Goal: Check status: Check status

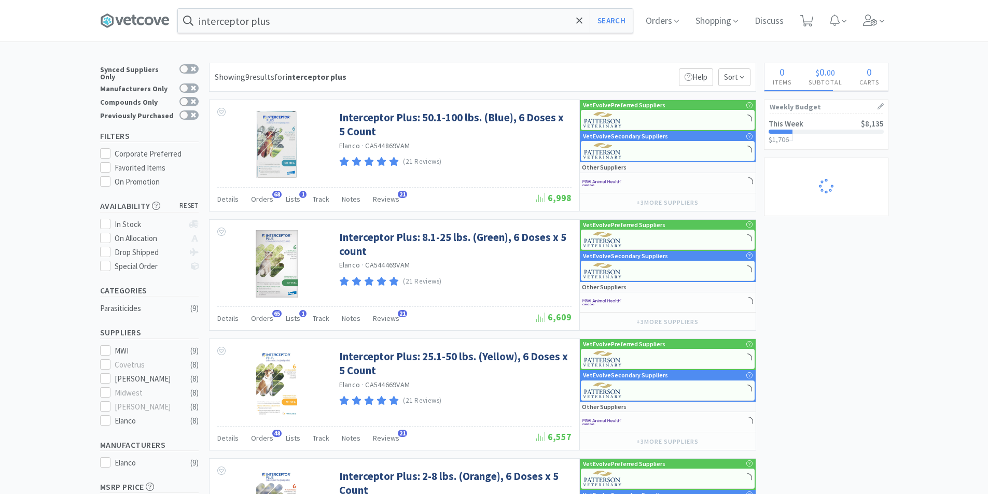
select select "2"
select select "6"
select select "2"
select select "1"
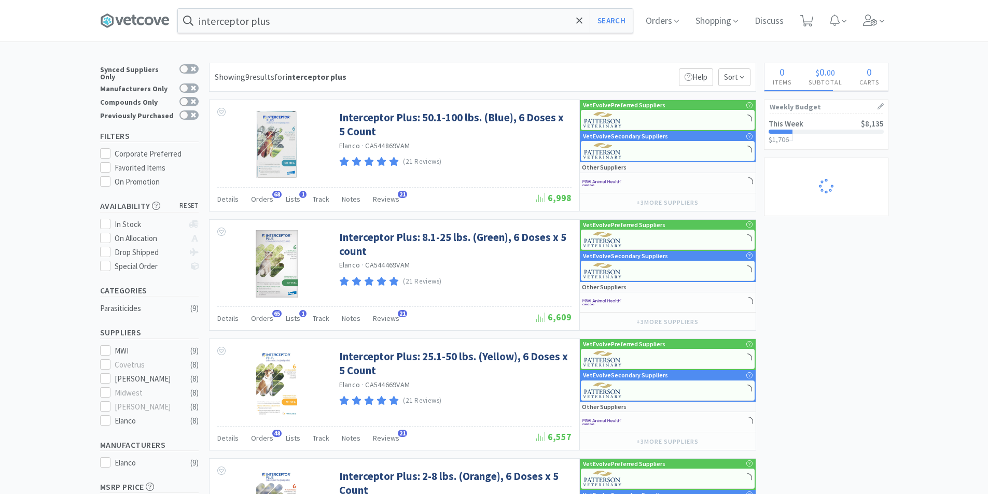
select select "1"
select select "2"
select select "3"
select select "1"
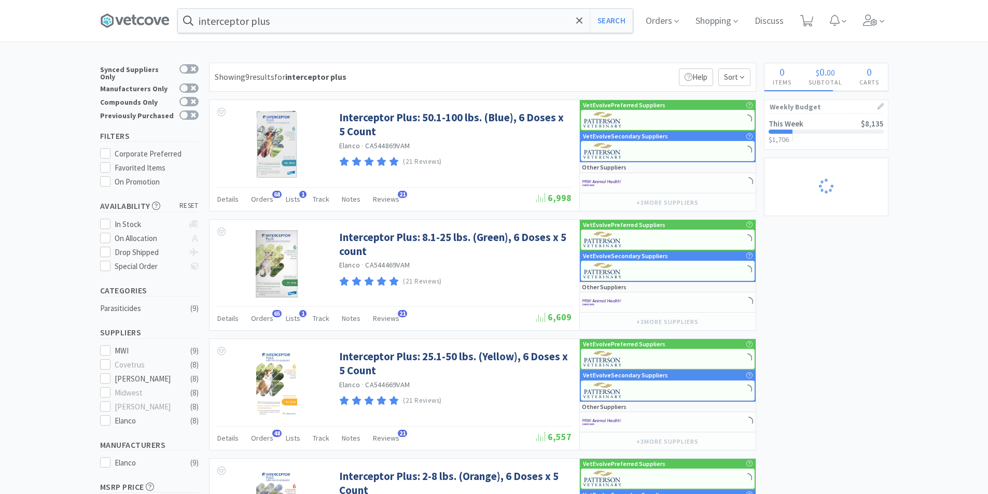
select select "2"
select select "1"
select select "2"
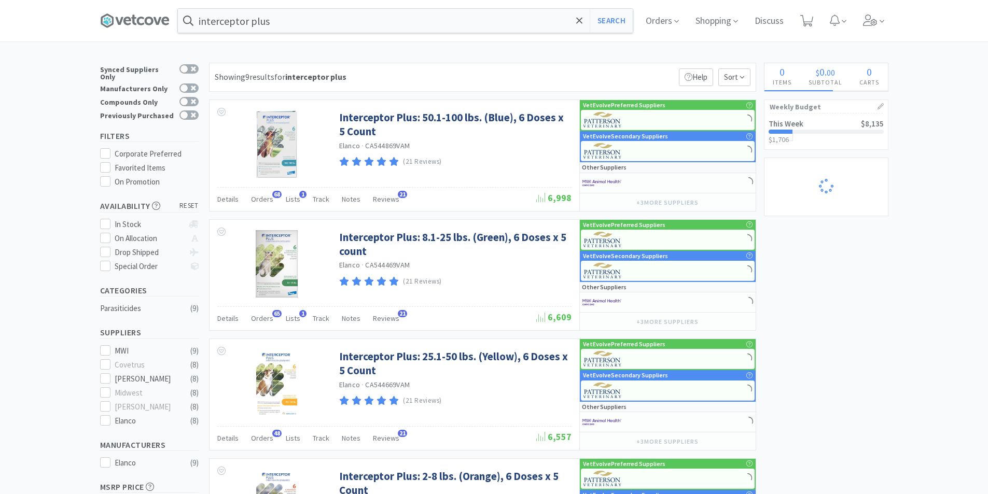
select select "1"
select select "2"
select select "1"
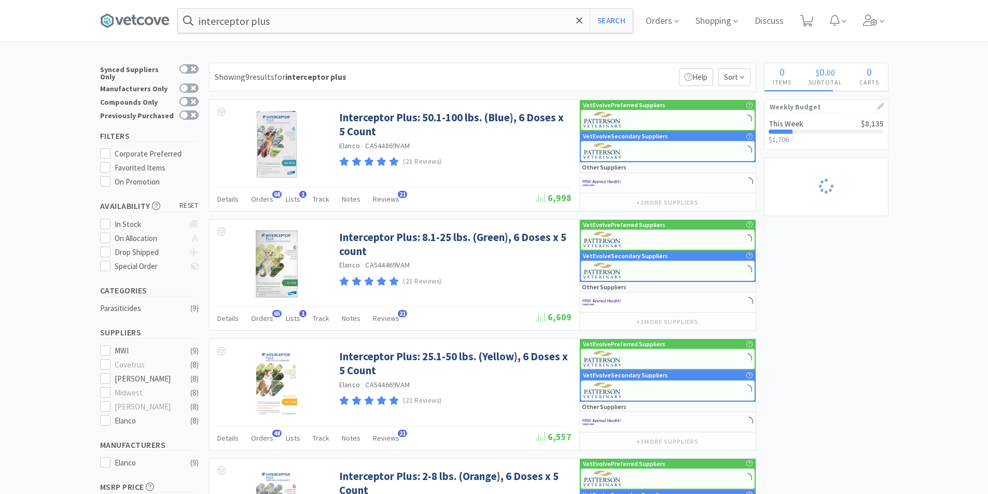
select select "5"
select select "1"
select select "3"
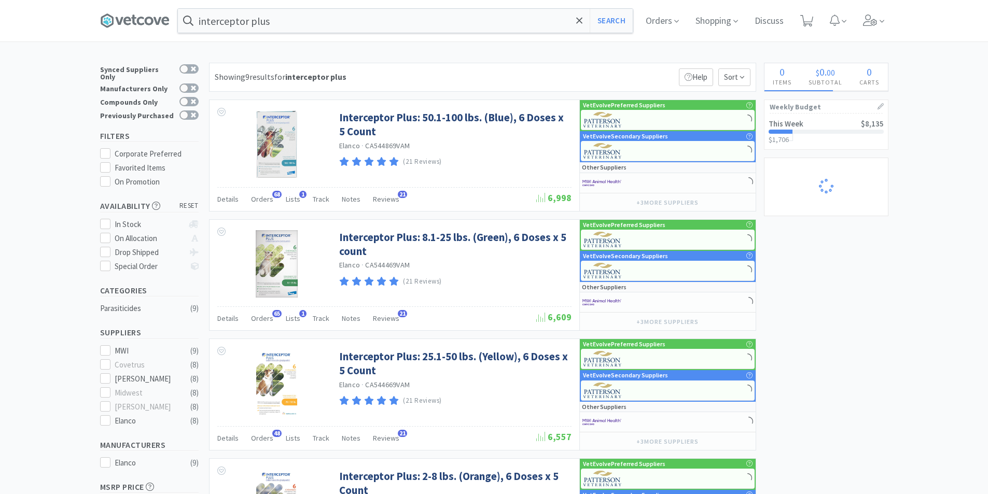
select select "1"
select select "2"
select select "1"
select select "2"
select select "3"
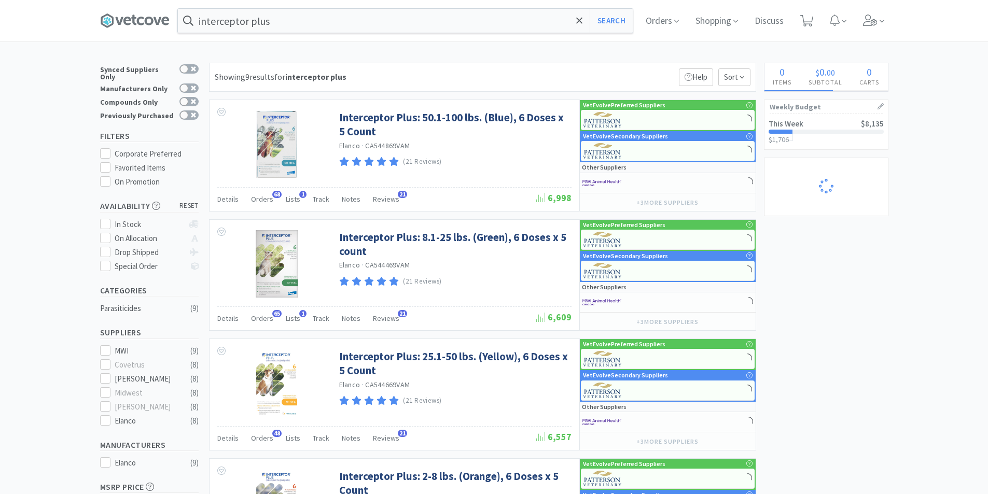
select select "2"
select select "1"
select select "2"
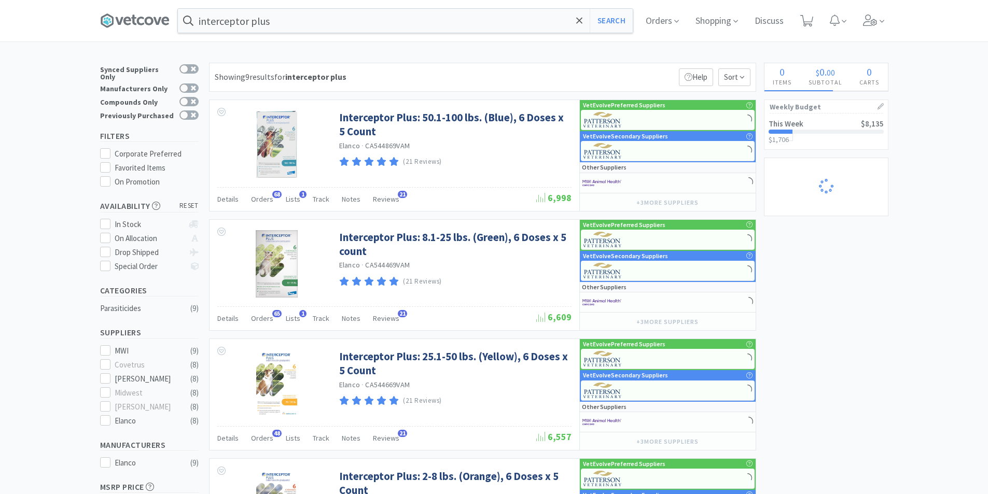
select select "1"
select select "2"
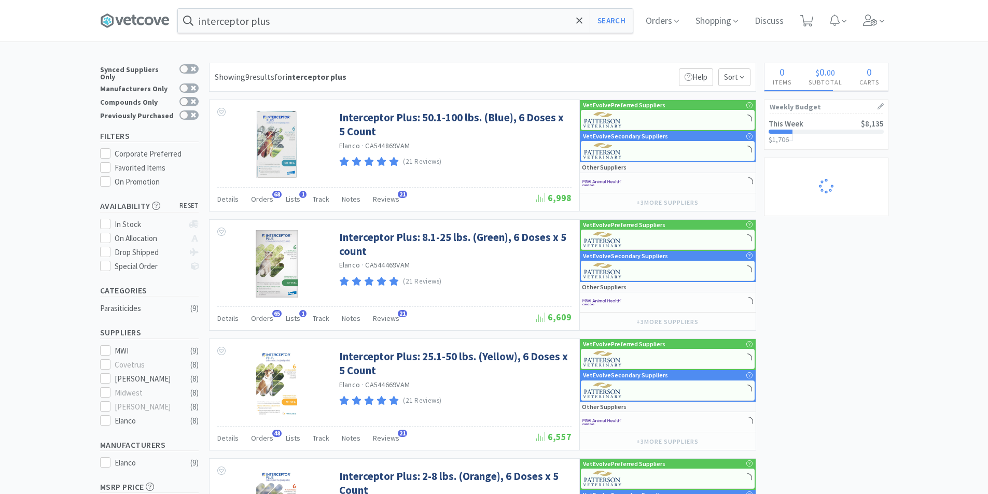
select select "1"
select select "2"
select select "3"
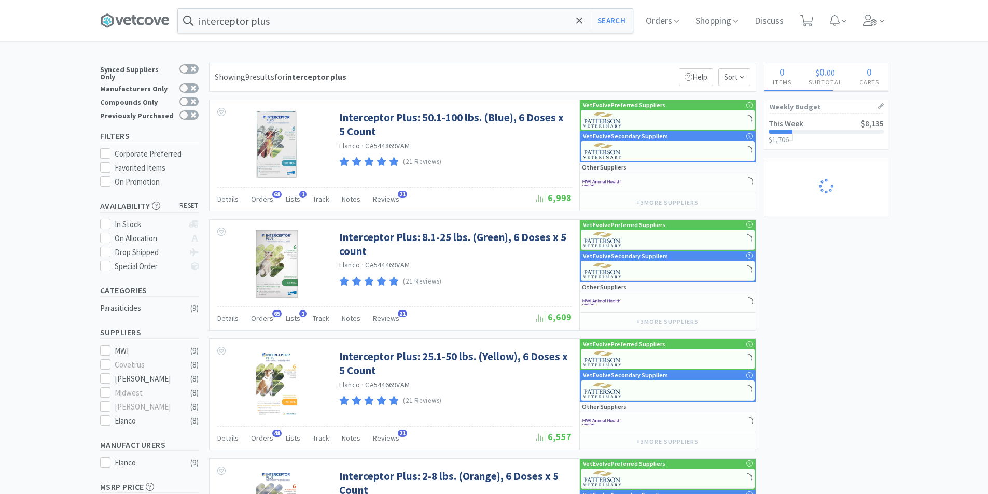
select select "4"
select select "1"
select select "2"
select select "5"
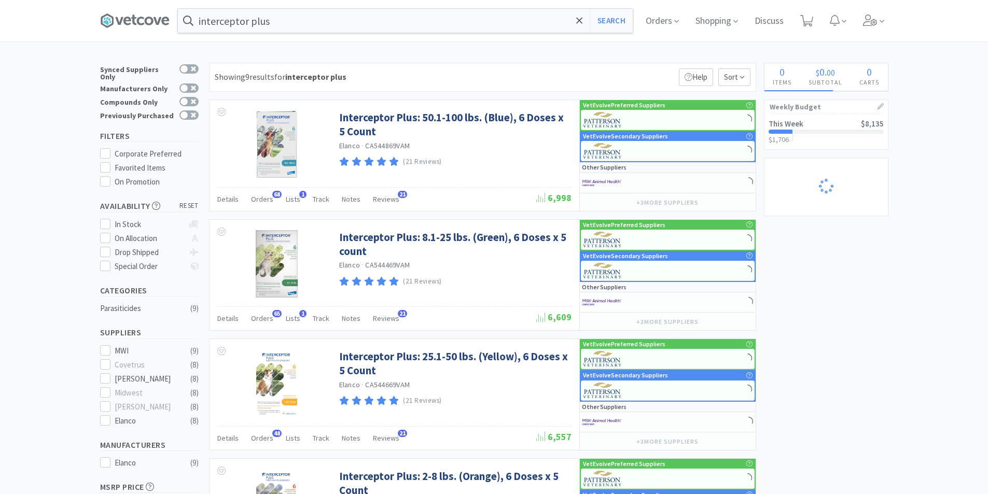
select select "1"
select select "2"
select select "1"
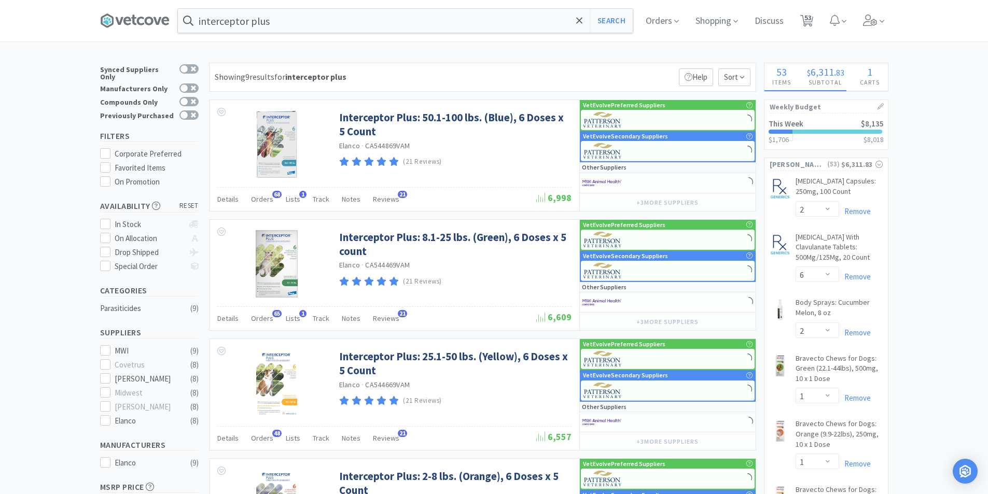
click at [801, 133] on div at bounding box center [838, 132] width 90 height 4
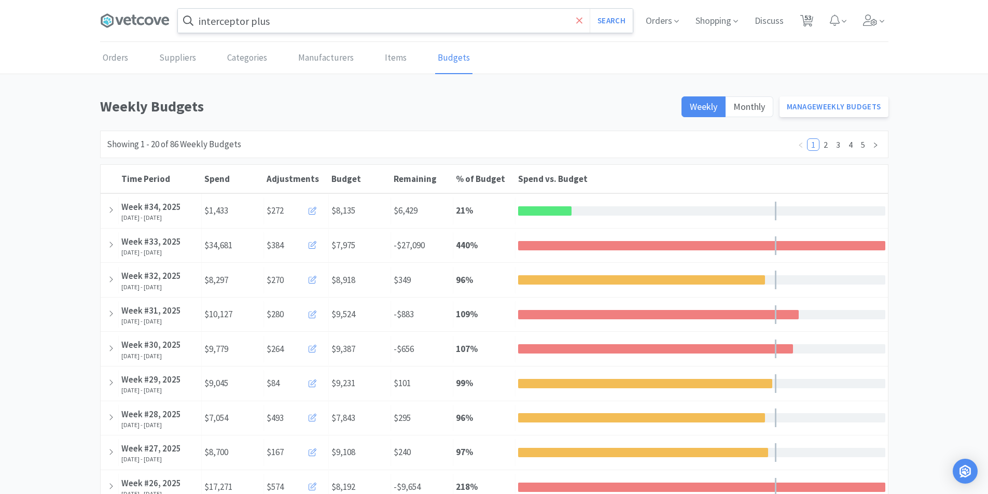
click at [576, 20] on icon at bounding box center [579, 21] width 7 height 10
drag, startPoint x: 649, startPoint y: 95, endPoint x: 653, endPoint y: 74, distance: 21.7
click at [650, 92] on div at bounding box center [494, 247] width 988 height 494
click at [662, 20] on span "Orders" at bounding box center [663, 21] width 42 height 42
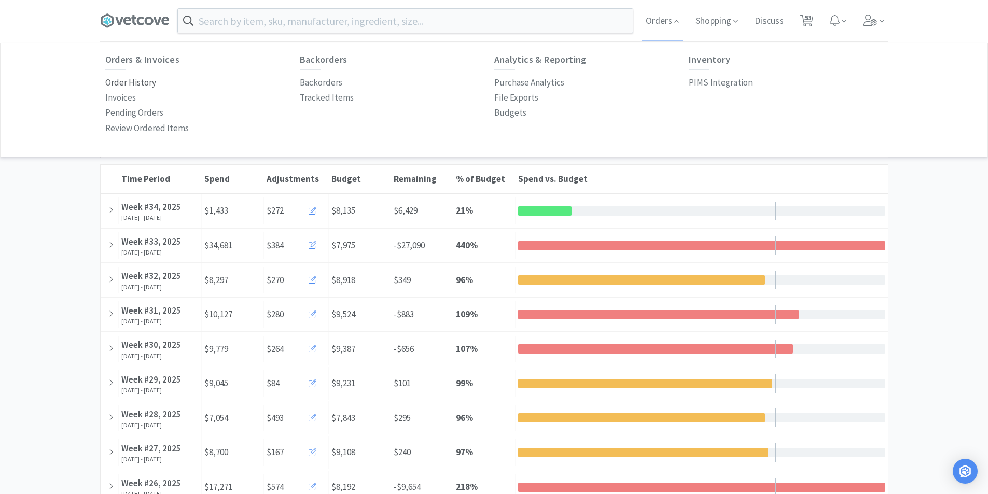
click at [123, 85] on p "Order History" at bounding box center [130, 83] width 51 height 14
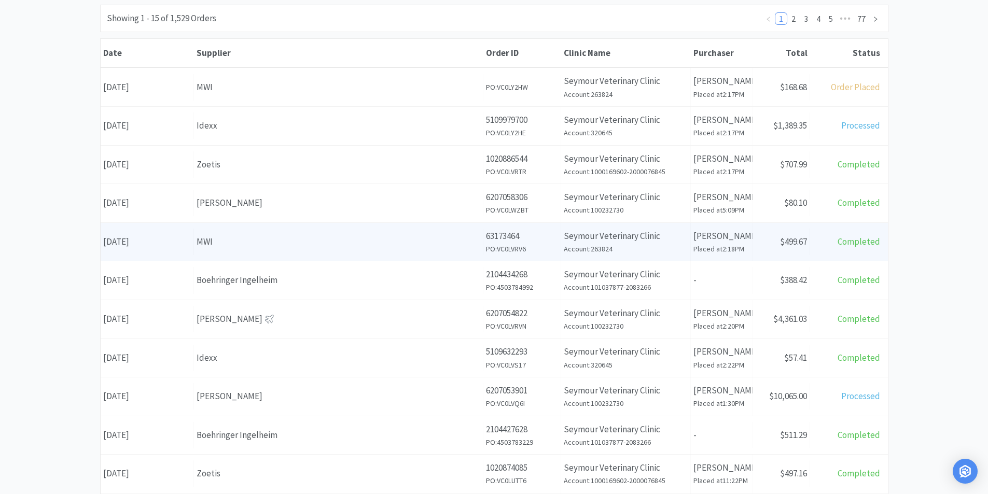
scroll to position [156, 0]
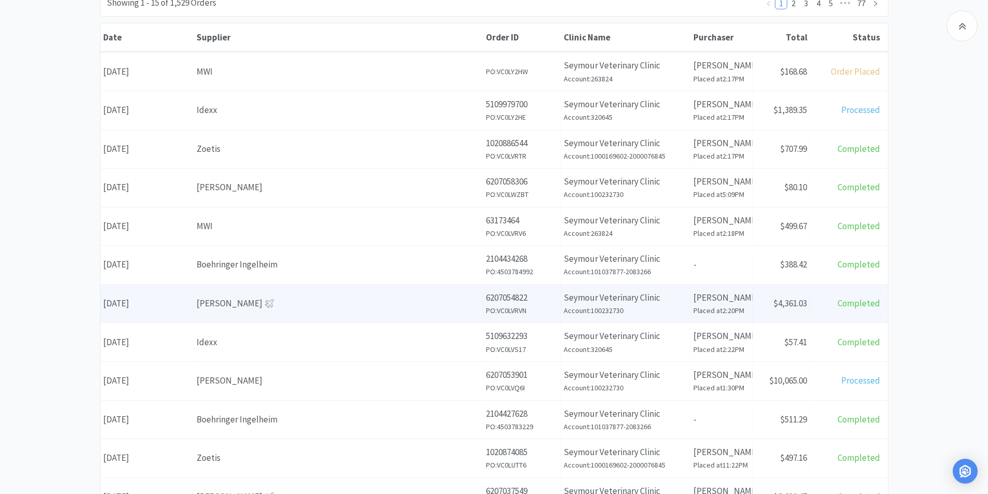
click at [211, 302] on div "[PERSON_NAME]" at bounding box center [339, 304] width 284 height 14
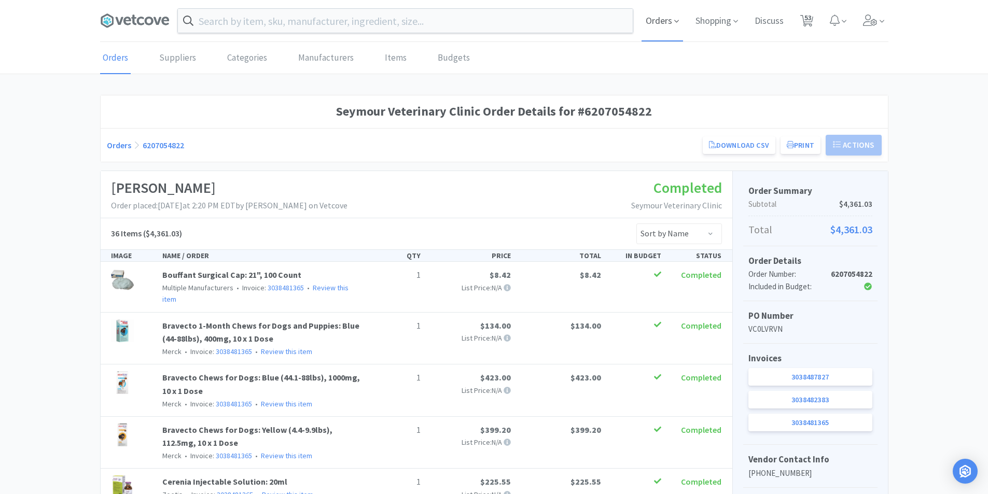
drag, startPoint x: 667, startPoint y: 22, endPoint x: 669, endPoint y: 29, distance: 7.1
click at [668, 23] on span "Orders" at bounding box center [663, 21] width 42 height 42
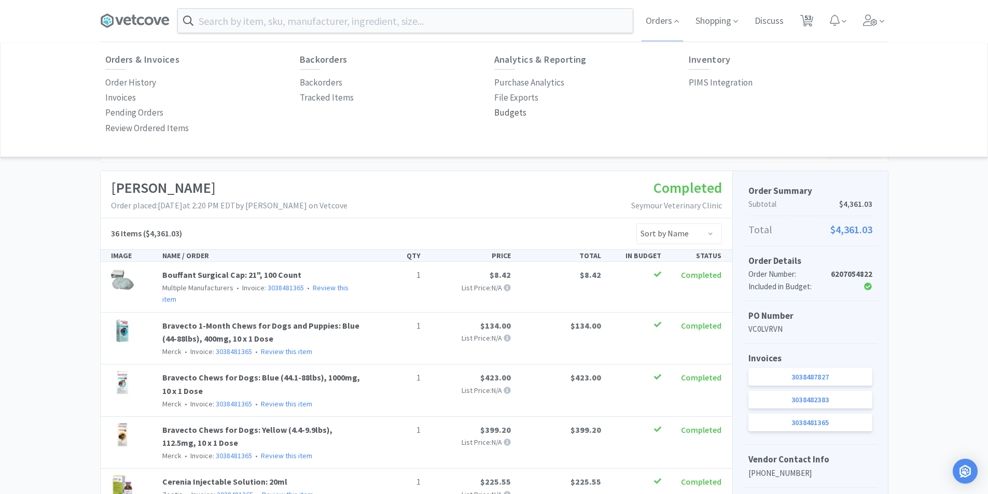
click at [509, 117] on p "Budgets" at bounding box center [510, 113] width 32 height 14
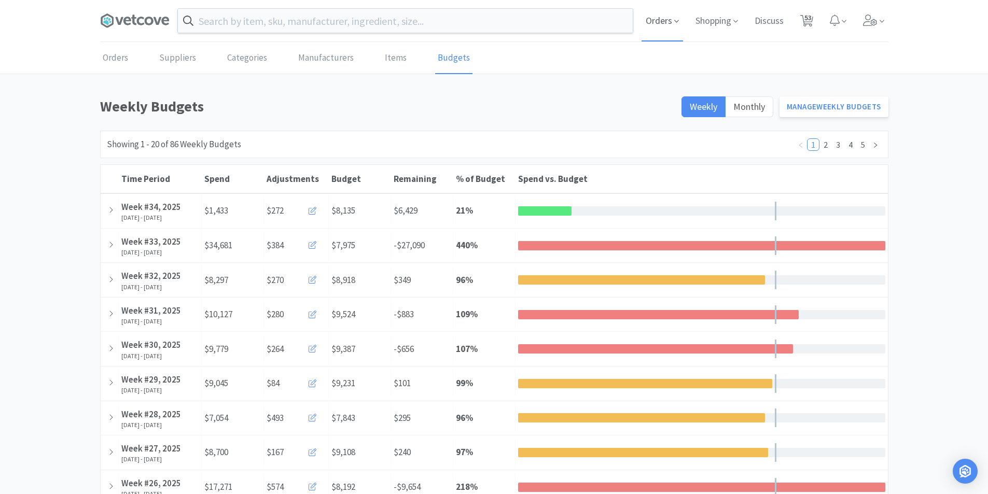
click at [655, 22] on span "Orders" at bounding box center [663, 21] width 42 height 42
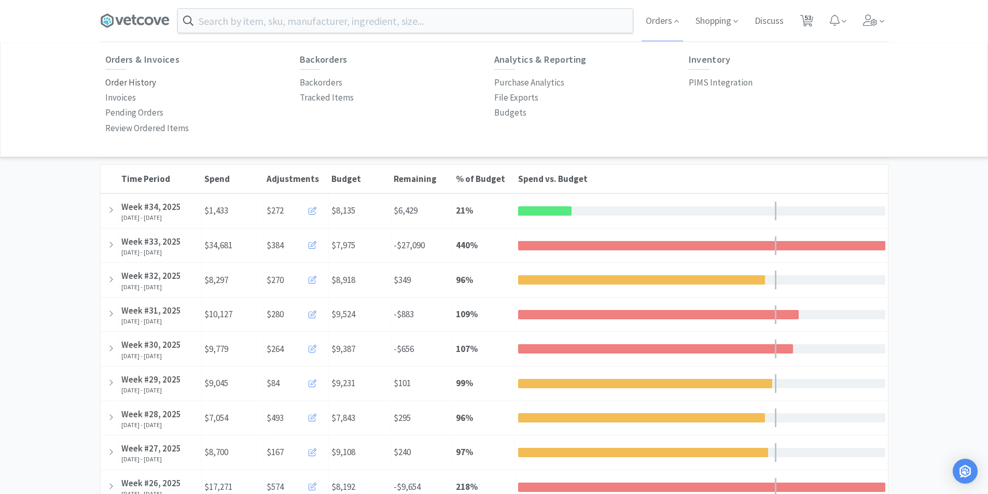
click at [130, 88] on p "Order History" at bounding box center [130, 83] width 51 height 14
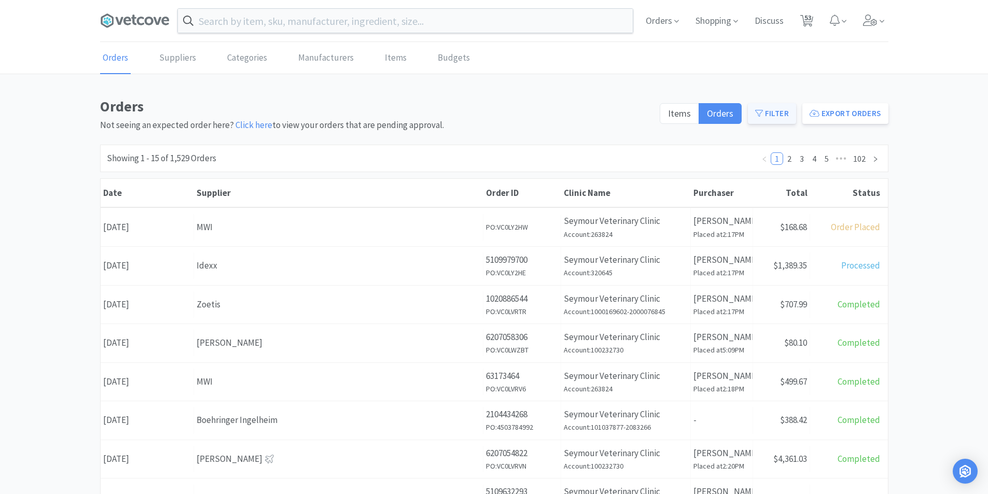
click at [777, 117] on button "Filter" at bounding box center [772, 113] width 48 height 21
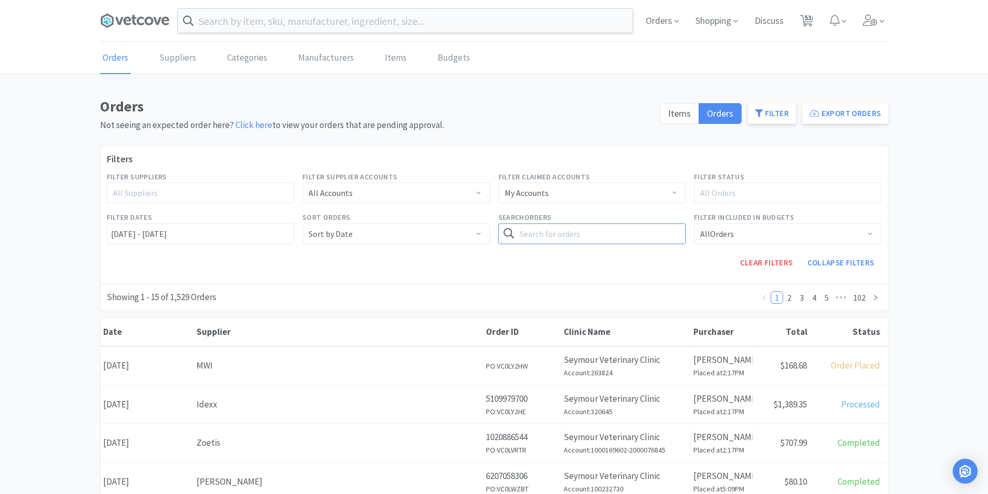
click at [526, 235] on input "text" at bounding box center [593, 234] width 188 height 21
type input "cytopoint"
click at [643, 224] on button "Search" at bounding box center [664, 234] width 43 height 21
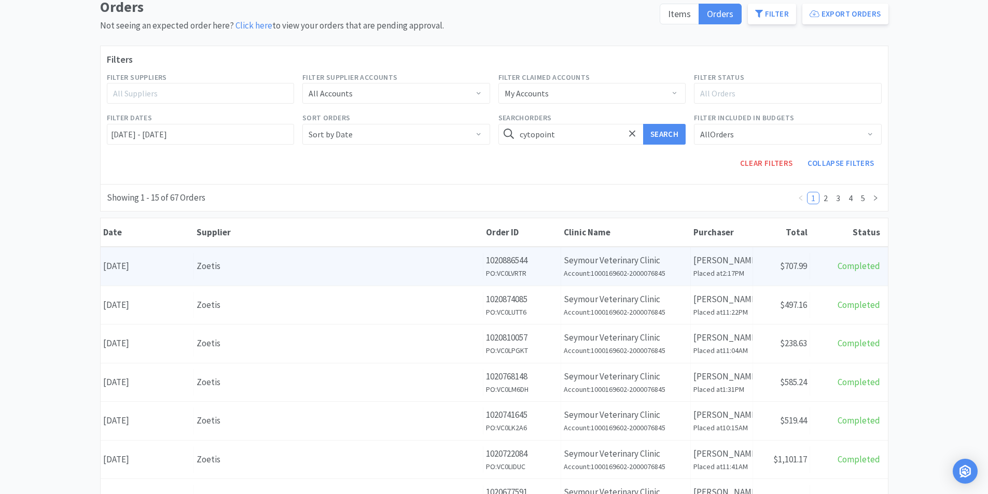
scroll to position [104, 0]
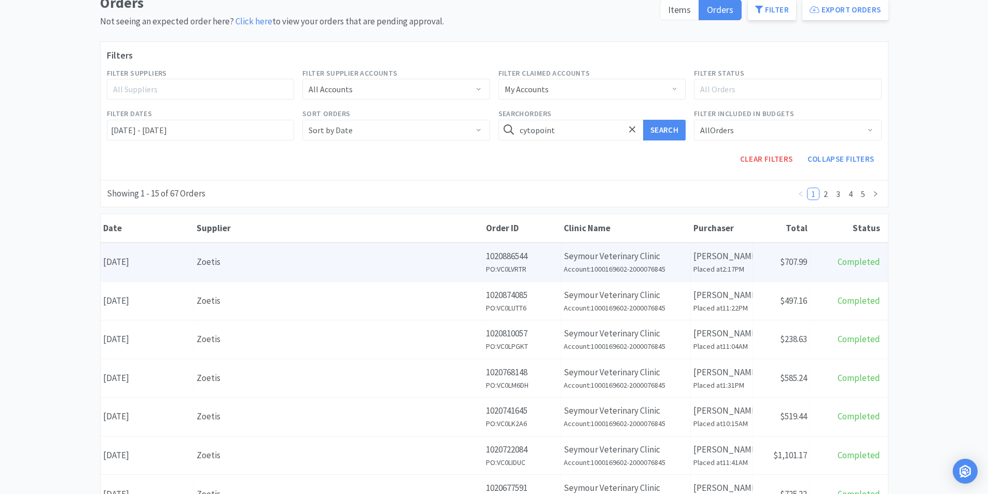
click at [177, 269] on div "Date [DATE]" at bounding box center [147, 262] width 93 height 26
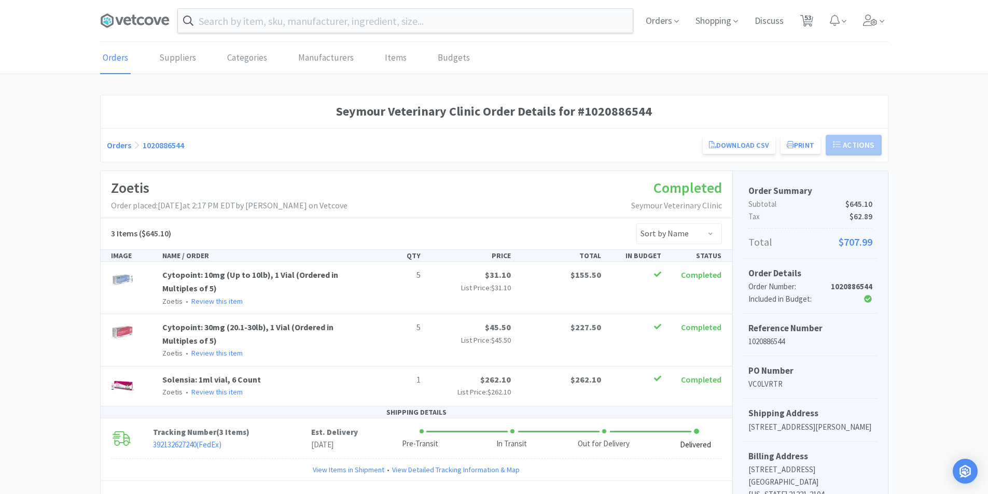
scroll to position [104, 0]
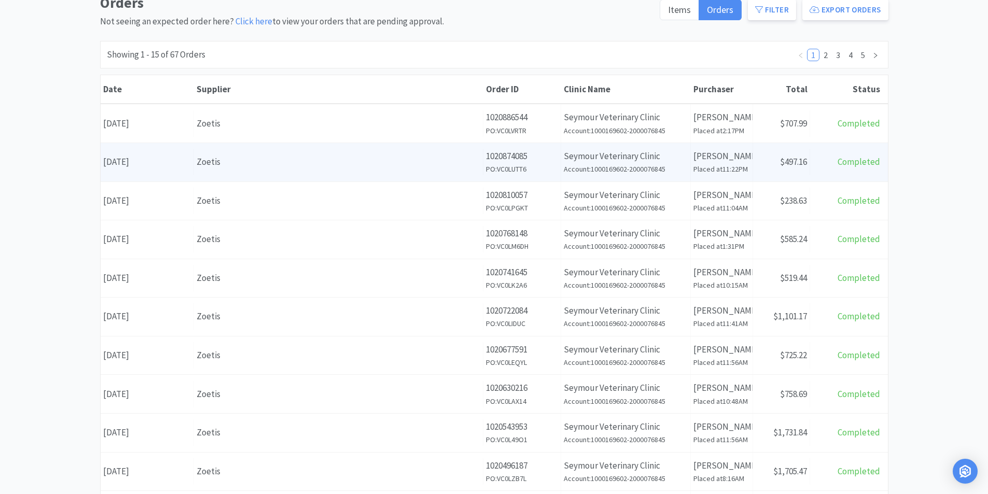
click at [161, 163] on div "Date [DATE]" at bounding box center [147, 162] width 93 height 26
